Goal: Check status: Check status

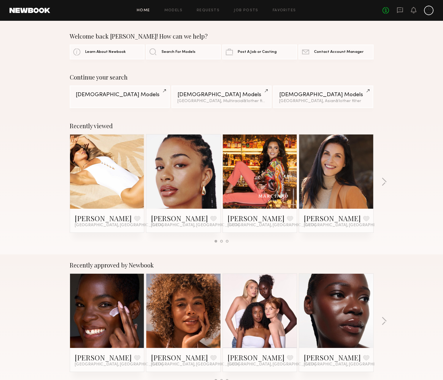
click at [426, 10] on div at bounding box center [429, 11] width 10 height 10
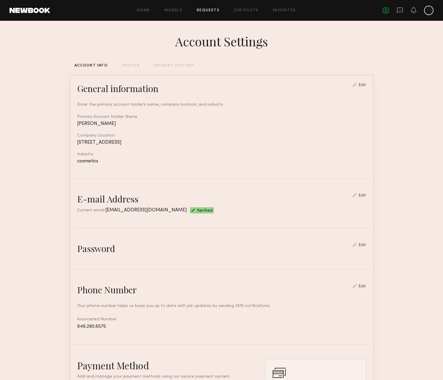
click at [202, 11] on link "Requests" at bounding box center [208, 11] width 23 height 4
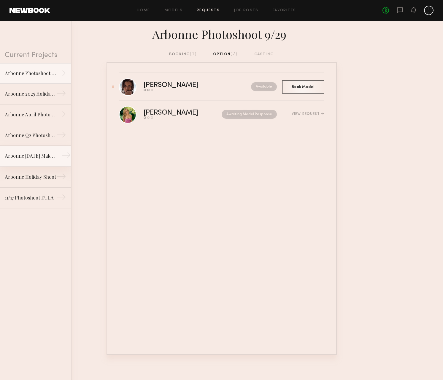
click at [43, 162] on link "Arbonne January 2025 Makeup Shoot →" at bounding box center [35, 156] width 71 height 21
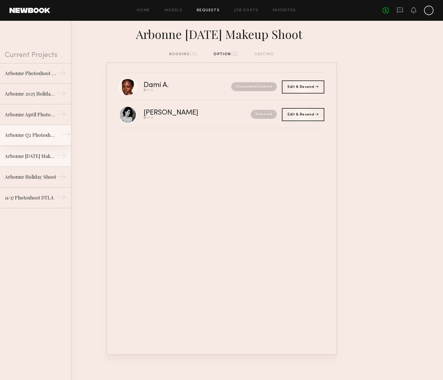
click at [40, 138] on div "Arbonne Q2 Photoshoot" at bounding box center [31, 135] width 52 height 7
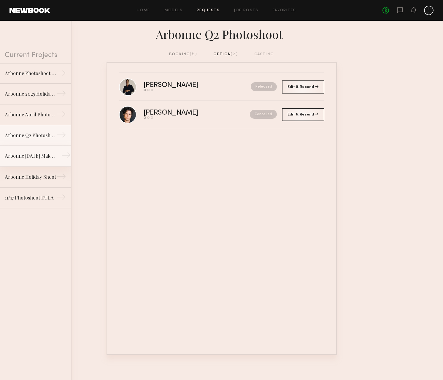
click at [38, 150] on link "Arbonne January 2025 Makeup Shoot →" at bounding box center [35, 156] width 71 height 21
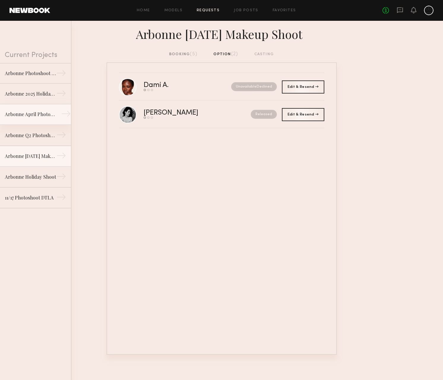
click at [36, 119] on link "Arbonne April Photoshoot →" at bounding box center [35, 114] width 71 height 21
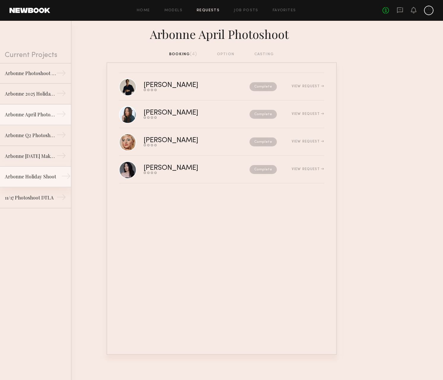
click at [32, 182] on link "Arbonne Holiday Shoot →" at bounding box center [35, 177] width 71 height 21
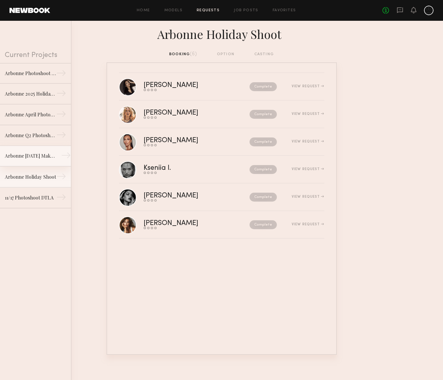
click at [32, 161] on link "Arbonne January 2025 Makeup Shoot →" at bounding box center [35, 156] width 71 height 21
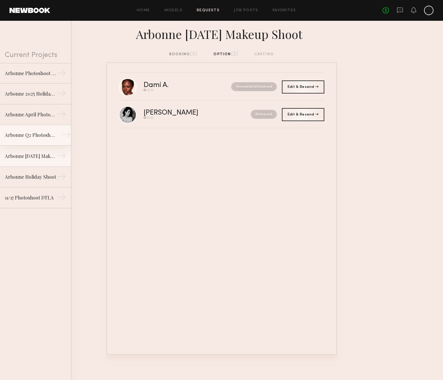
click at [48, 139] on link "Arbonne Q2 Photoshoot →" at bounding box center [35, 135] width 71 height 21
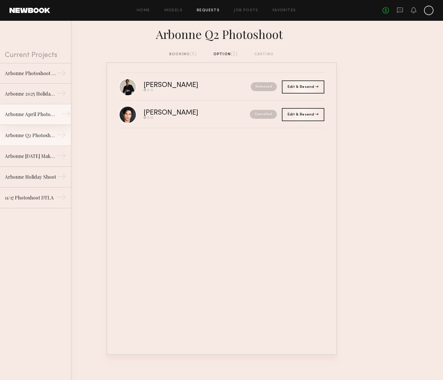
click at [51, 122] on link "Arbonne April Photoshoot →" at bounding box center [35, 114] width 71 height 21
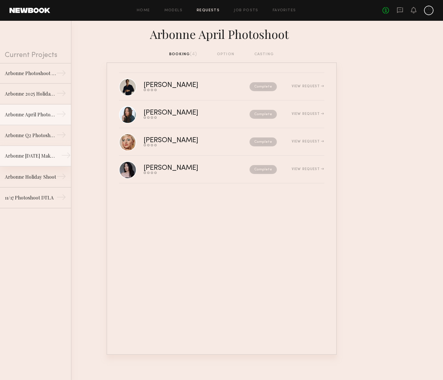
click at [38, 165] on link "Arbonne January 2025 Makeup Shoot →" at bounding box center [35, 156] width 71 height 21
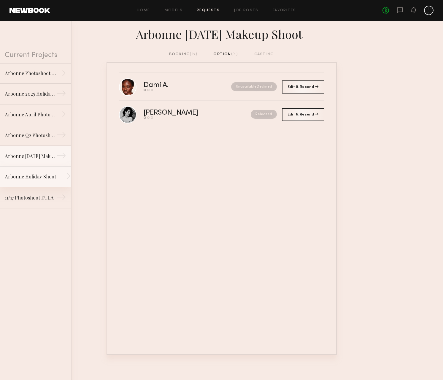
click at [38, 177] on div "Arbonne Holiday Shoot" at bounding box center [31, 176] width 52 height 7
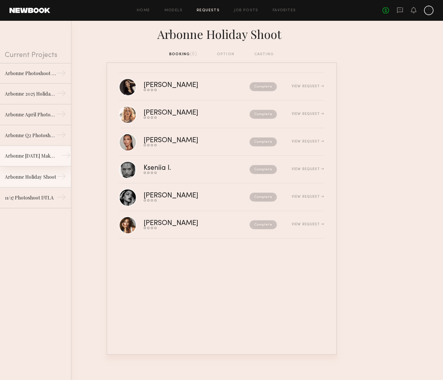
click at [41, 159] on link "Arbonne January 2025 Makeup Shoot →" at bounding box center [35, 156] width 71 height 21
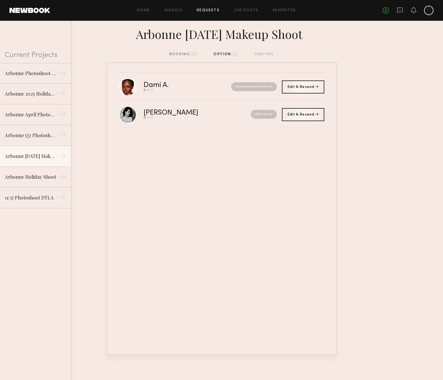
click at [183, 51] on div "Arbonne [DATE] Makeup Shoot" at bounding box center [221, 36] width 443 height 30
click at [184, 53] on div "booking (5)" at bounding box center [183, 54] width 28 height 7
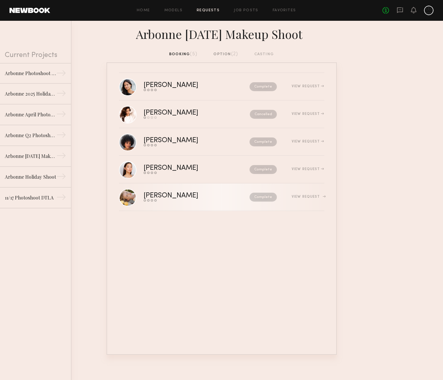
click at [305, 196] on div "View Request" at bounding box center [308, 197] width 32 height 4
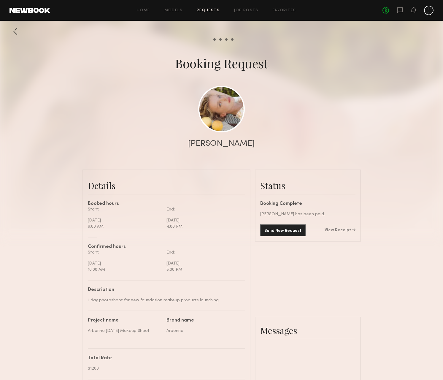
scroll to position [420, 0]
click at [345, 229] on link "View Receipt" at bounding box center [340, 230] width 31 height 4
click at [17, 30] on div at bounding box center [16, 32] width 12 height 12
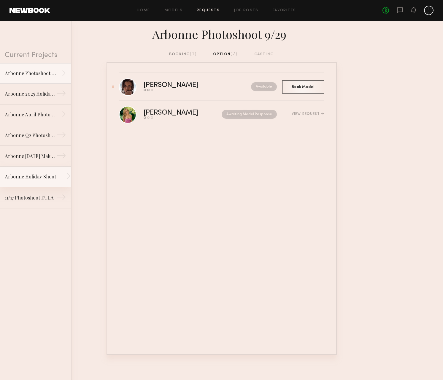
click at [42, 175] on div "Arbonne Holiday Shoot" at bounding box center [31, 176] width 52 height 7
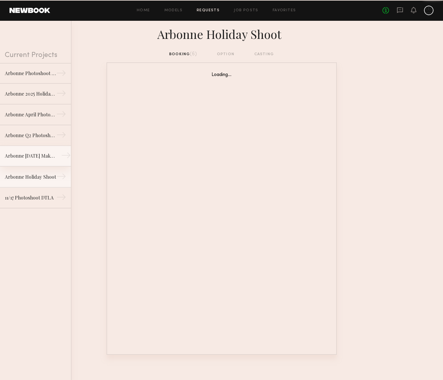
click at [41, 155] on div "Arbonne [DATE] Makeup Shoot" at bounding box center [31, 155] width 52 height 7
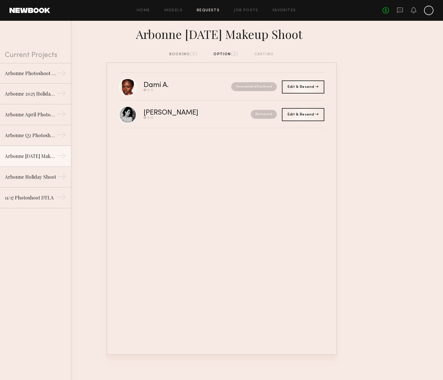
drag, startPoint x: 179, startPoint y: 52, endPoint x: 185, endPoint y: 57, distance: 8.2
click at [179, 52] on div "booking (5)" at bounding box center [183, 54] width 28 height 7
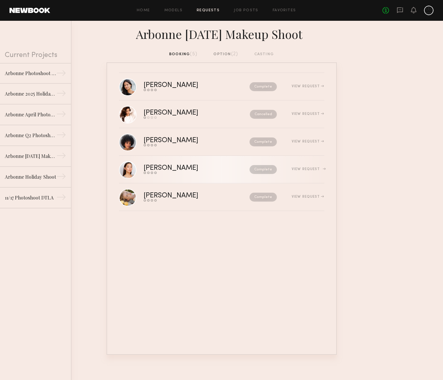
click at [312, 170] on div "View Request" at bounding box center [308, 169] width 32 height 4
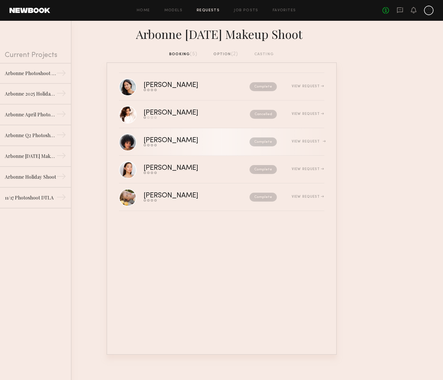
drag, startPoint x: 308, startPoint y: 141, endPoint x: 310, endPoint y: 137, distance: 4.3
click at [308, 141] on div "View Request" at bounding box center [308, 142] width 32 height 4
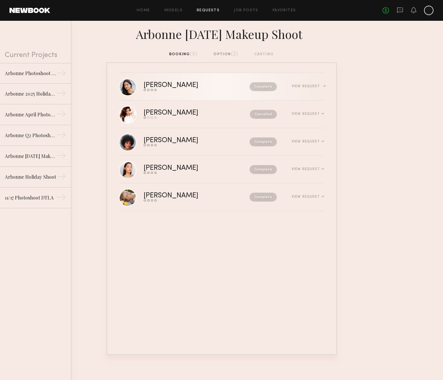
click at [311, 85] on div "View Request" at bounding box center [308, 87] width 32 height 4
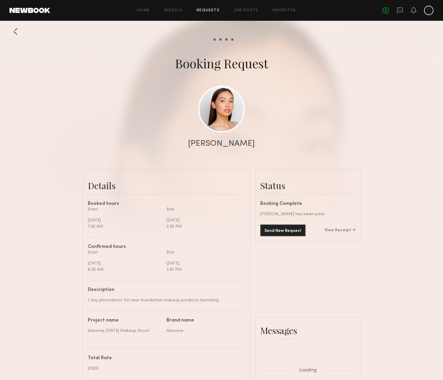
scroll to position [417, 0]
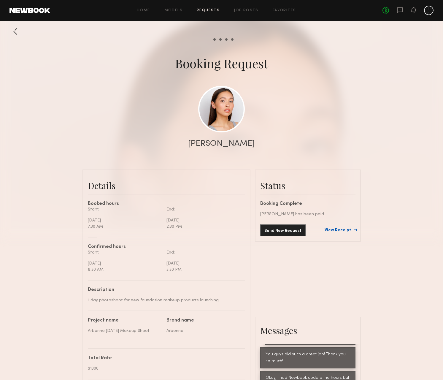
click at [346, 230] on link "View Receipt" at bounding box center [340, 230] width 31 height 4
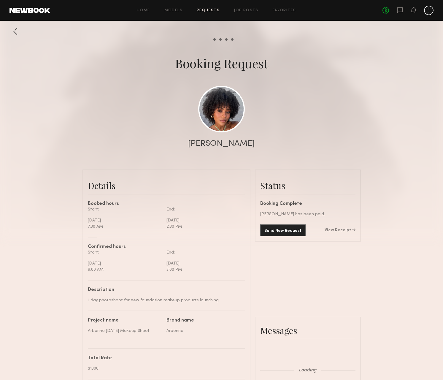
scroll to position [329, 0]
click at [345, 233] on div "Send New Request View Receipt" at bounding box center [307, 230] width 95 height 12
click at [346, 230] on link "View Receipt" at bounding box center [340, 230] width 31 height 4
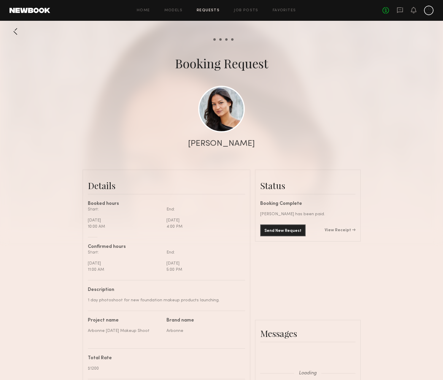
scroll to position [537, 0]
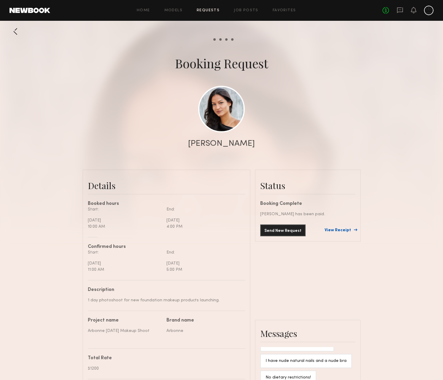
click at [342, 230] on link "View Receipt" at bounding box center [340, 230] width 31 height 4
